Goal: Use online tool/utility: Utilize a website feature to perform a specific function

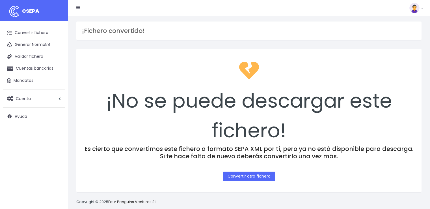
scroll to position [6, 0]
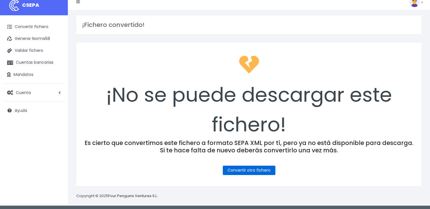
click at [247, 168] on link "Convertir otro fichero" at bounding box center [249, 169] width 53 height 9
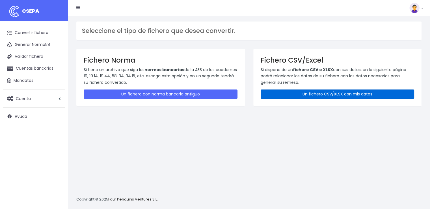
click at [345, 93] on link "Un fichero CSV/XLSX con mis datos" at bounding box center [338, 93] width 154 height 9
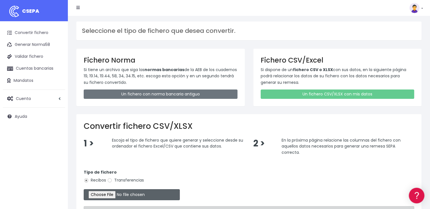
click at [123, 194] on input "file" at bounding box center [132, 194] width 96 height 11
type input "C:\fakepath\CONFORT 30-09-25.xlsx"
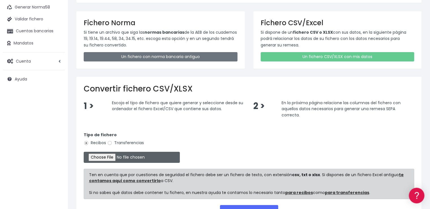
scroll to position [82, 0]
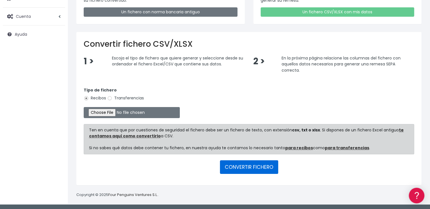
click at [253, 163] on button "CONVERTIR FICHERO" at bounding box center [249, 167] width 58 height 14
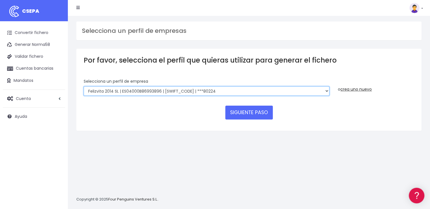
click at [197, 90] on select "Felizvita 2014 SL | ES04000B86993896 | CAIXESBBXXX | ***80224 CUIDA CARE MARKET…" at bounding box center [207, 91] width 246 height 10
select select "1688"
click at [84, 86] on select "Felizvita 2014 SL | ES04000B86993896 | CAIXESBBXXX | ***80224 CUIDA CARE MARKET…" at bounding box center [207, 91] width 246 height 10
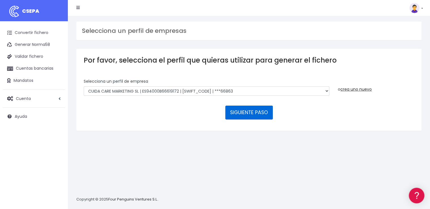
click at [247, 114] on button "SIGUIENTE PASO" at bounding box center [249, 113] width 48 height 14
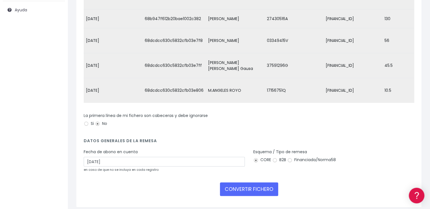
scroll to position [133, 0]
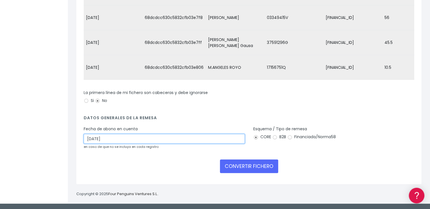
click at [121, 139] on input "03/10/2025" at bounding box center [164, 139] width 161 height 10
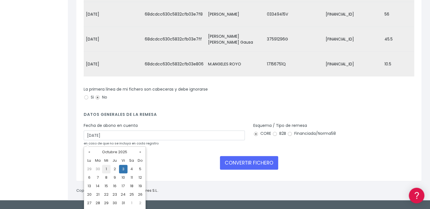
click at [105, 169] on td "1" at bounding box center [106, 169] width 8 height 8
type input "01/10/2025"
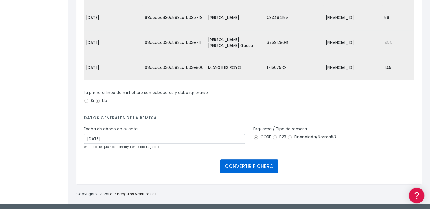
click at [240, 167] on button "CONVERTIR FICHERO" at bounding box center [249, 166] width 58 height 14
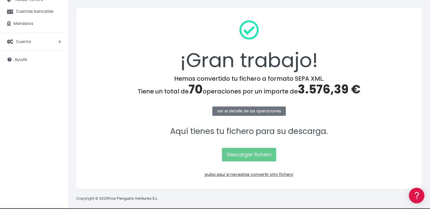
scroll to position [61, 0]
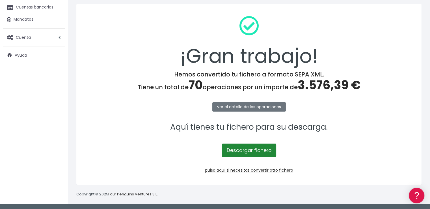
click at [246, 151] on link "Descargar fichero" at bounding box center [249, 150] width 54 height 14
click at [315, 83] on span "3.576,39 €" at bounding box center [329, 85] width 63 height 17
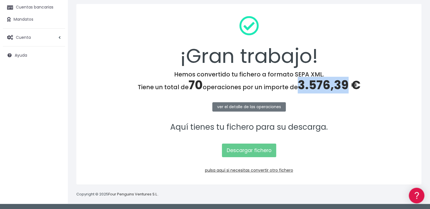
click at [315, 83] on span "3.576,39 €" at bounding box center [329, 85] width 63 height 17
copy span "3.576,39"
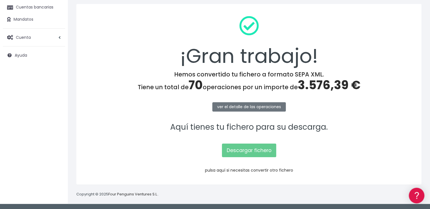
click at [263, 168] on link "pulsa aquí si necesitas convertir otro fichero" at bounding box center [249, 170] width 88 height 6
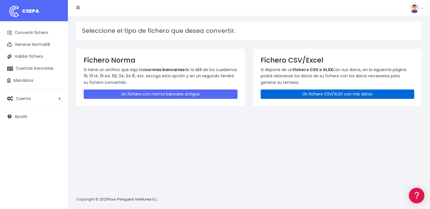
click at [365, 95] on link "Un fichero CSV/XLSX con mis datos" at bounding box center [338, 93] width 154 height 9
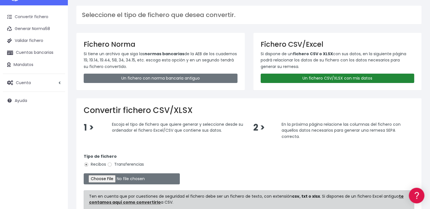
scroll to position [28, 0]
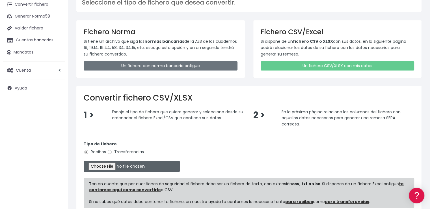
click at [117, 164] on input "file" at bounding box center [132, 166] width 96 height 11
type input "C:\fakepath\COBROS [DATE].xlsx"
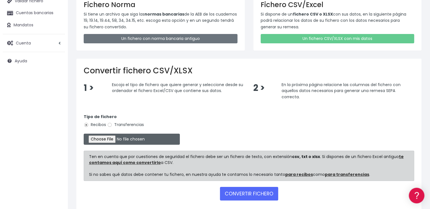
scroll to position [82, 0]
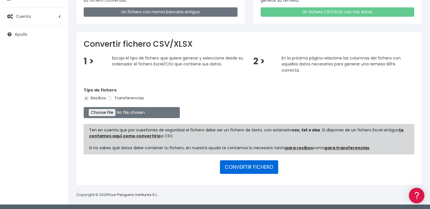
click at [247, 164] on button "CONVERTIR FICHERO" at bounding box center [249, 167] width 58 height 14
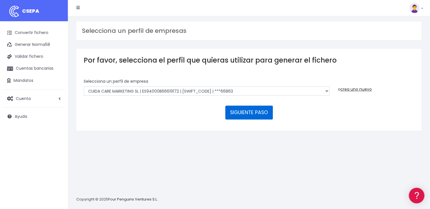
click at [239, 115] on button "SIGUIENTE PASO" at bounding box center [249, 113] width 48 height 14
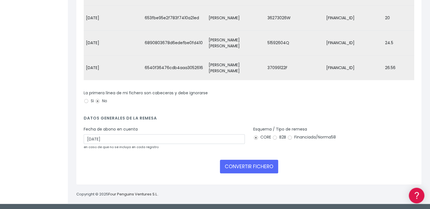
scroll to position [139, 0]
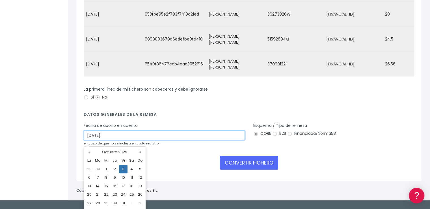
click at [111, 140] on input "[DATE]" at bounding box center [164, 135] width 161 height 10
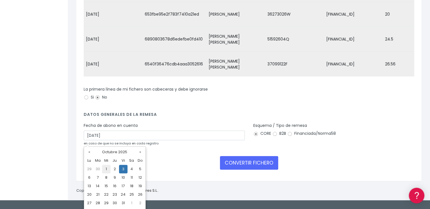
click at [107, 169] on td "1" at bounding box center [106, 169] width 8 height 8
type input "[DATE]"
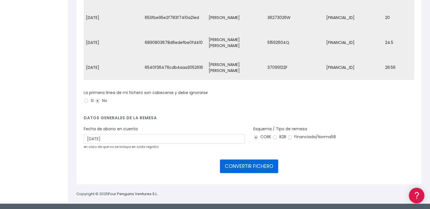
click at [252, 168] on button "CONVERTIR FICHERO" at bounding box center [249, 166] width 58 height 14
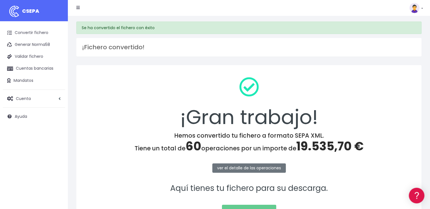
scroll to position [57, 0]
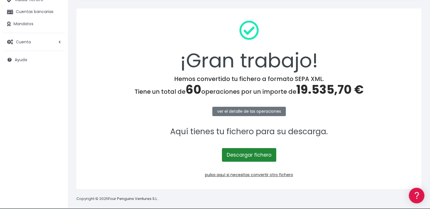
click at [255, 156] on link "Descargar fichero" at bounding box center [249, 155] width 54 height 14
click at [329, 91] on span "19.535,70 €" at bounding box center [329, 89] width 67 height 17
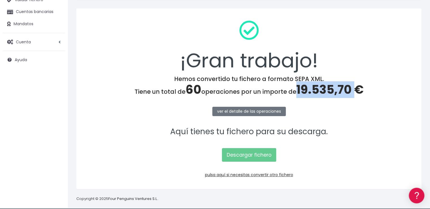
click at [329, 91] on span "19.535,70 €" at bounding box center [329, 89] width 67 height 17
copy span "19.535,70"
click at [257, 173] on link "pulsa aquí si necesitas convertir otro fichero" at bounding box center [249, 175] width 88 height 6
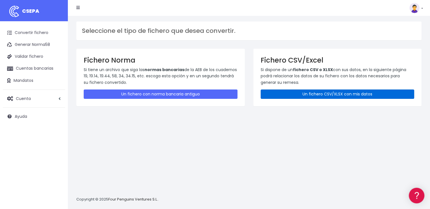
click at [351, 96] on link "Un fichero CSV/XLSX con mis datos" at bounding box center [338, 93] width 154 height 9
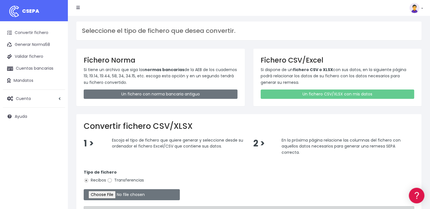
click at [109, 180] on input "Transferencias" at bounding box center [109, 180] width 5 height 5
radio input "true"
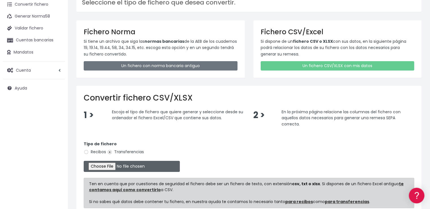
click at [126, 166] on input "file" at bounding box center [132, 166] width 96 height 11
type input "C:\fakepath\Remesa Devolución 30-09-25.xlsx"
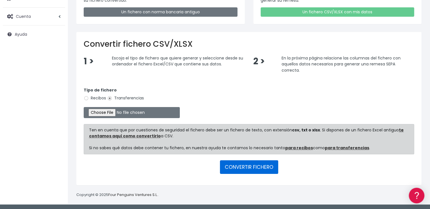
click at [257, 165] on button "CONVERTIR FICHERO" at bounding box center [249, 167] width 58 height 14
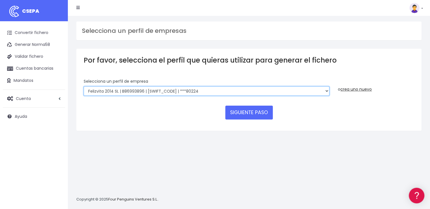
click at [198, 91] on select "Felizvita 2014 SL | B86993896 | CAIXESBBXXX | ***80224 Assisvita Asistencia S.L…" at bounding box center [207, 91] width 246 height 10
select select "1686"
click at [84, 86] on select "Felizvita 2014 SL | B86993896 | CAIXESBBXXX | ***80224 Assisvita Asistencia S.L…" at bounding box center [207, 91] width 246 height 10
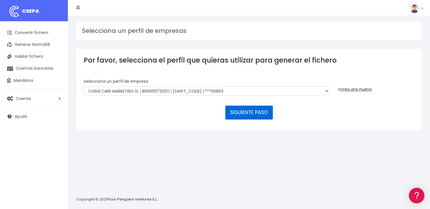
click at [258, 113] on button "SIGUIENTE PASO" at bounding box center [249, 113] width 48 height 14
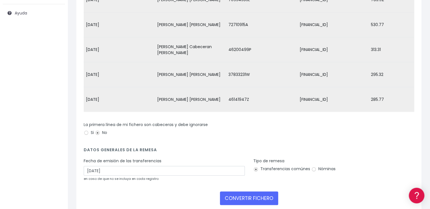
scroll to position [113, 0]
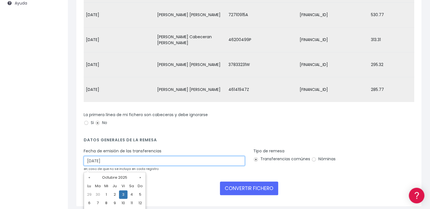
click at [114, 165] on input "[DATE]" at bounding box center [164, 161] width 161 height 10
click at [107, 194] on td "1" at bounding box center [106, 194] width 8 height 8
type input "01/10/2025"
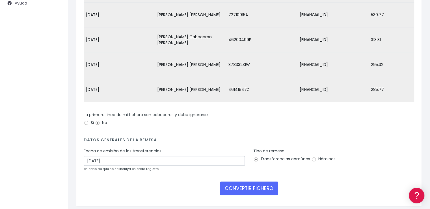
scroll to position [139, 0]
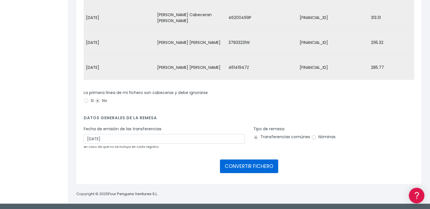
click at [251, 165] on button "CONVERTIR FICHERO" at bounding box center [249, 166] width 58 height 14
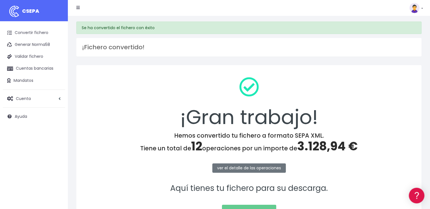
click at [324, 145] on span "3.128,94 €" at bounding box center [327, 146] width 61 height 17
copy span "3.128,94"
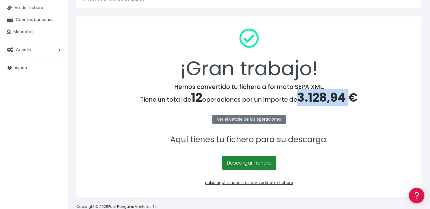
scroll to position [57, 0]
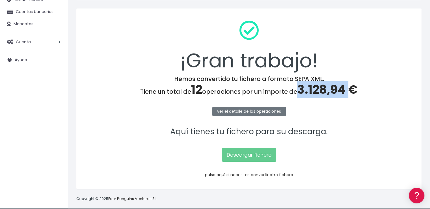
click at [264, 172] on link "pulsa aquí si necesitas convertir otro fichero" at bounding box center [249, 175] width 88 height 6
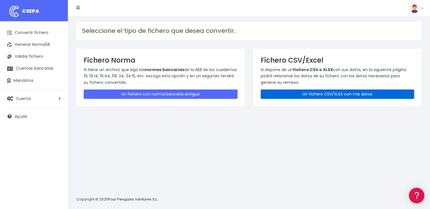
click at [337, 95] on link "Un fichero CSV/XLSX con mis datos" at bounding box center [338, 93] width 154 height 9
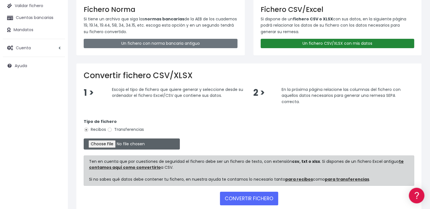
scroll to position [57, 0]
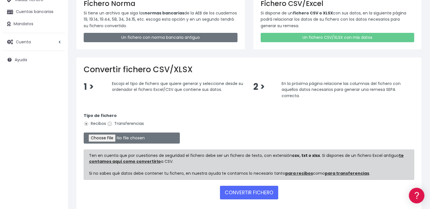
click at [110, 124] on input "Transferencias" at bounding box center [109, 123] width 5 height 5
radio input "true"
click at [126, 138] on input "file" at bounding box center [132, 137] width 96 height 11
type input "C:\fakepath\PAGOS 30-09-25 2.xlsx"
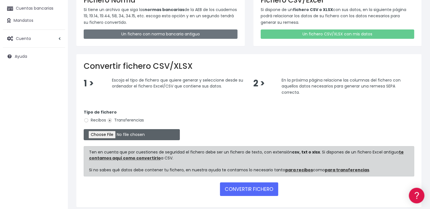
scroll to position [82, 0]
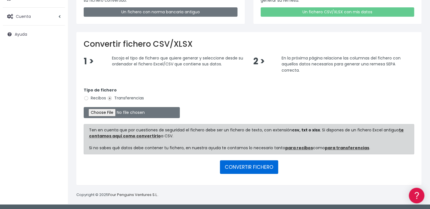
click at [265, 164] on button "CONVERTIR FICHERO" at bounding box center [249, 167] width 58 height 14
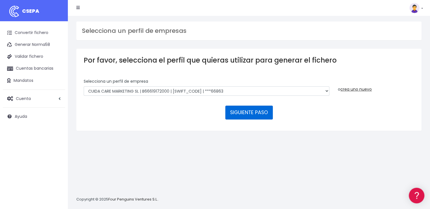
click at [256, 109] on button "SIGUIENTE PASO" at bounding box center [249, 113] width 48 height 14
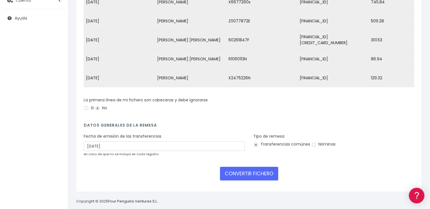
scroll to position [109, 0]
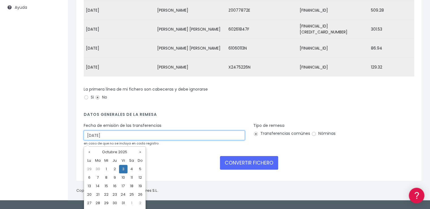
click at [155, 136] on input "03/10/2025" at bounding box center [164, 135] width 161 height 10
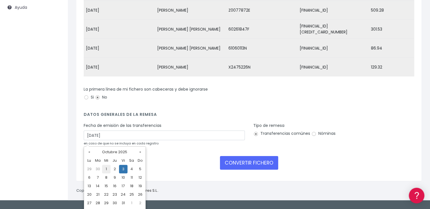
click at [105, 169] on td "1" at bounding box center [106, 169] width 8 height 8
type input "01/10/2025"
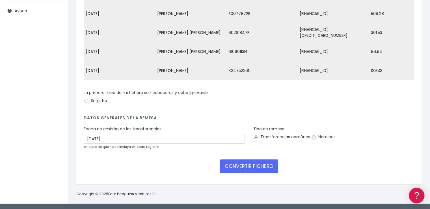
click at [312, 137] on input "Nóminas" at bounding box center [313, 137] width 5 height 5
radio input "true"
click at [265, 167] on button "CONVERTIR FICHERO" at bounding box center [249, 166] width 58 height 14
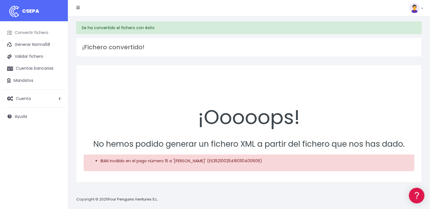
click at [35, 33] on link "Convertir fichero" at bounding box center [34, 33] width 62 height 12
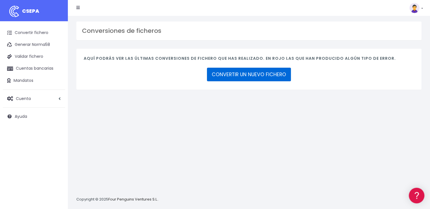
click at [273, 79] on link "CONVERTIR UN NUEVO FICHERO" at bounding box center [249, 75] width 84 height 14
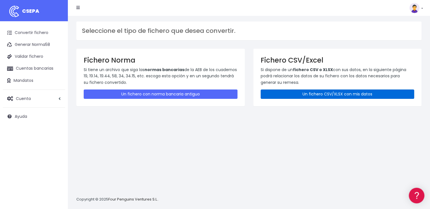
click at [318, 95] on link "Un fichero CSV/XLSX con mis datos" at bounding box center [338, 93] width 154 height 9
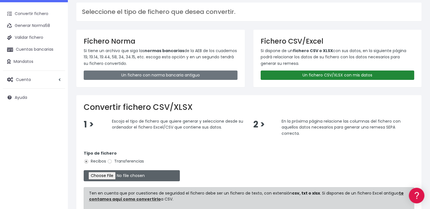
scroll to position [28, 0]
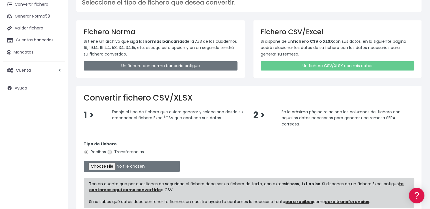
click at [108, 153] on input "Transferencias" at bounding box center [109, 151] width 5 height 5
radio input "true"
click at [121, 167] on input "file" at bounding box center [132, 166] width 96 height 11
type input "C:\fakepath\PAGOS 30-09-25 2.xlsx"
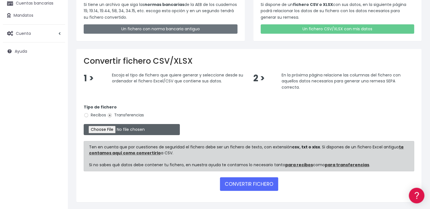
scroll to position [82, 0]
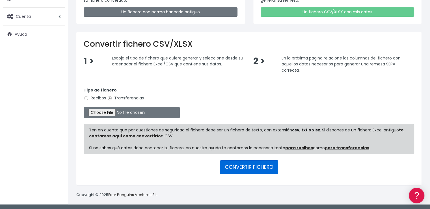
click at [244, 167] on button "CONVERTIR FICHERO" at bounding box center [249, 167] width 58 height 14
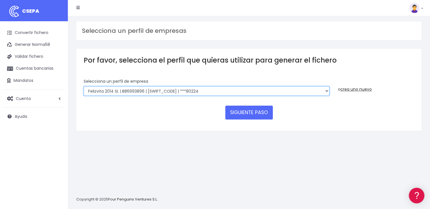
click at [207, 90] on select "Felizvita 2014 SL | B86993896 | CAIXESBBXXX | ***80224 Assisvita Asistencia S.L…" at bounding box center [207, 91] width 246 height 10
select select "1686"
click at [84, 86] on select "Felizvita 2014 SL | B86993896 | CAIXESBBXXX | ***80224 Assisvita Asistencia S.L…" at bounding box center [207, 91] width 246 height 10
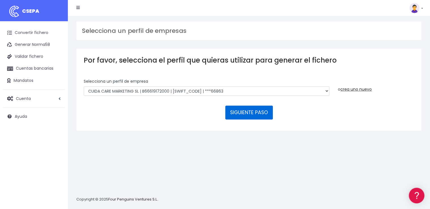
click at [246, 111] on button "SIGUIENTE PASO" at bounding box center [249, 113] width 48 height 14
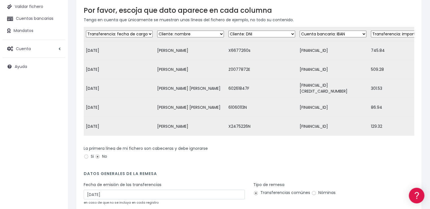
scroll to position [109, 0]
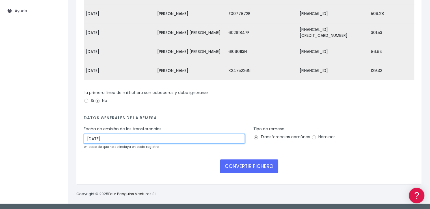
click at [109, 139] on input "03/10/2025" at bounding box center [164, 139] width 161 height 10
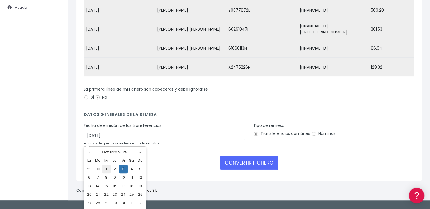
click at [106, 167] on td "1" at bounding box center [106, 169] width 8 height 8
type input "01/10/2025"
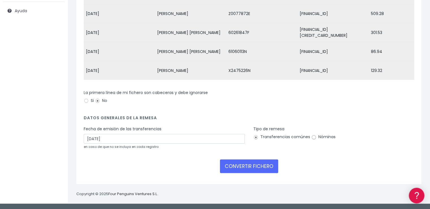
click at [313, 137] on input "Nóminas" at bounding box center [313, 137] width 5 height 5
radio input "true"
click at [252, 164] on button "CONVERTIR FICHERO" at bounding box center [249, 166] width 58 height 14
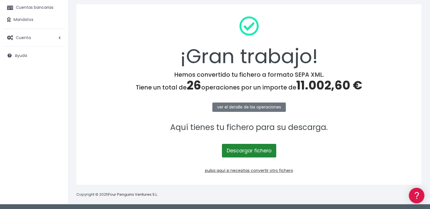
scroll to position [61, 0]
click at [241, 150] on link "Descargar fichero" at bounding box center [249, 150] width 54 height 14
click at [322, 82] on span "11.002,60 €" at bounding box center [329, 85] width 66 height 17
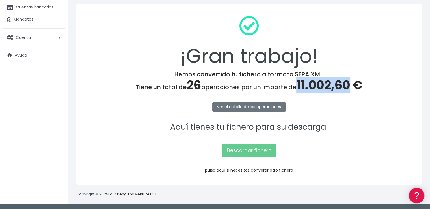
click at [322, 82] on span "11.002,60 €" at bounding box center [329, 85] width 66 height 17
copy span "11.002,60"
click at [269, 168] on link "pulsa aquí si necesitas convertir otro fichero" at bounding box center [249, 170] width 88 height 6
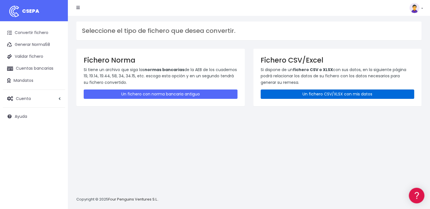
click at [303, 91] on link "Un fichero CSV/XLSX con mis datos" at bounding box center [338, 93] width 154 height 9
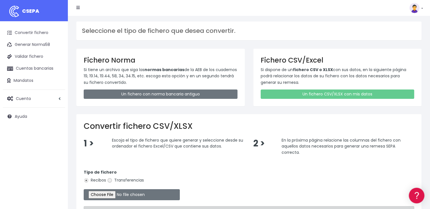
click at [111, 180] on input "Transferencias" at bounding box center [109, 180] width 5 height 5
radio input "true"
click at [121, 195] on input "file" at bounding box center [132, 194] width 96 height 11
type input "C:\fakepath\Remesa Devolución 30-09-25.xlsx"
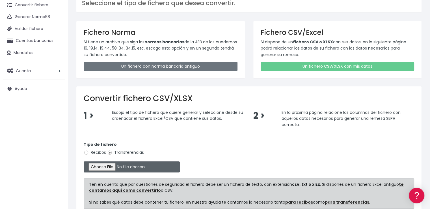
scroll to position [82, 0]
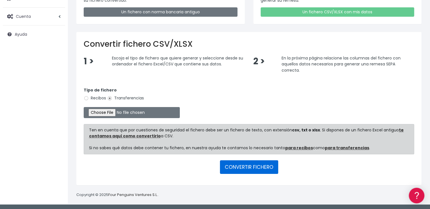
click at [257, 165] on button "CONVERTIR FICHERO" at bounding box center [249, 167] width 58 height 14
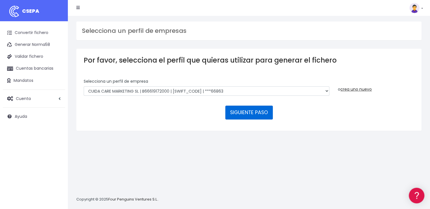
click at [244, 113] on button "SIGUIENTE PASO" at bounding box center [249, 113] width 48 height 14
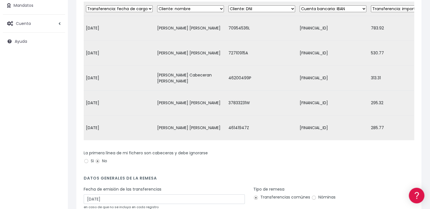
scroll to position [113, 0]
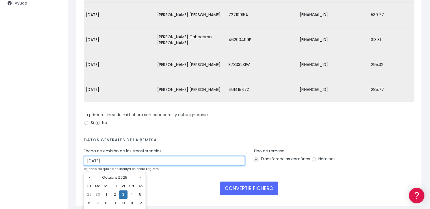
click at [118, 165] on input "[DATE]" at bounding box center [164, 161] width 161 height 10
click at [106, 193] on td "1" at bounding box center [106, 194] width 8 height 8
type input "[DATE]"
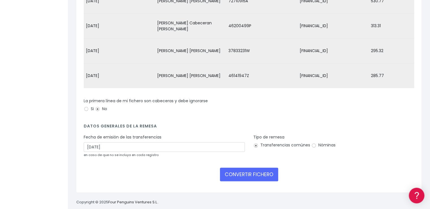
scroll to position [139, 0]
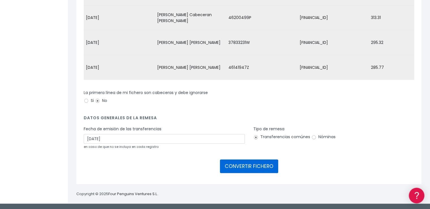
click at [256, 167] on button "CONVERTIR FICHERO" at bounding box center [249, 166] width 58 height 14
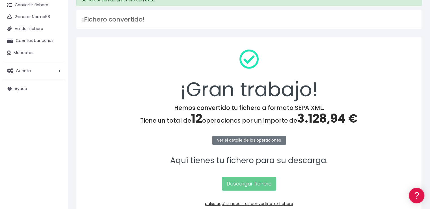
scroll to position [57, 0]
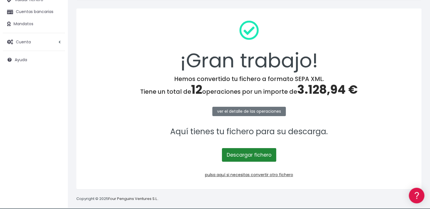
click at [266, 157] on link "Descargar fichero" at bounding box center [249, 155] width 54 height 14
